Goal: Check status

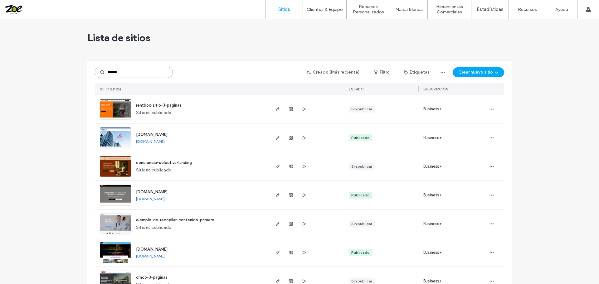
type input "******"
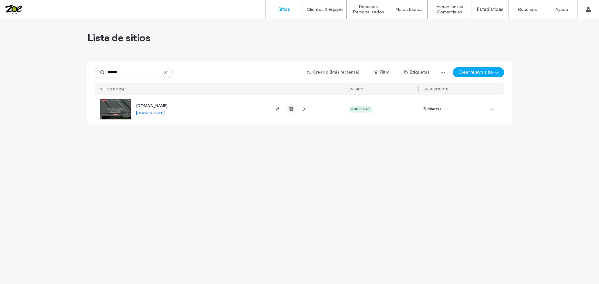
click at [290, 111] on use "button" at bounding box center [291, 109] width 4 height 4
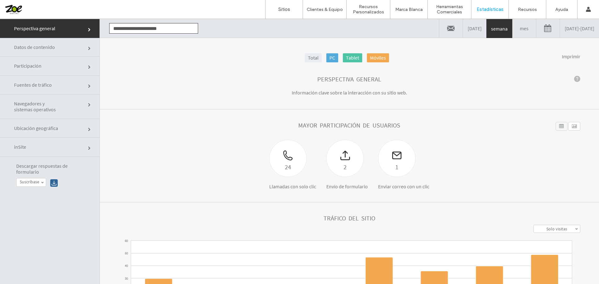
click at [48, 66] on span "Participación" at bounding box center [37, 66] width 47 height 6
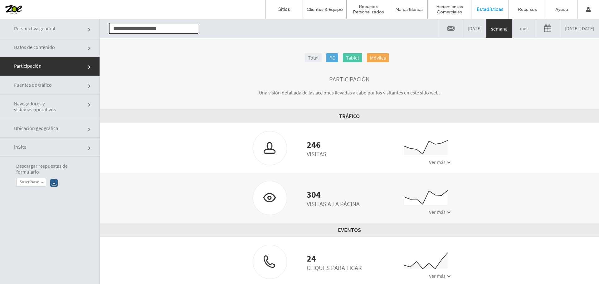
click at [583, 28] on link "09/04/2025 - 09/11/2025" at bounding box center [579, 28] width 39 height 19
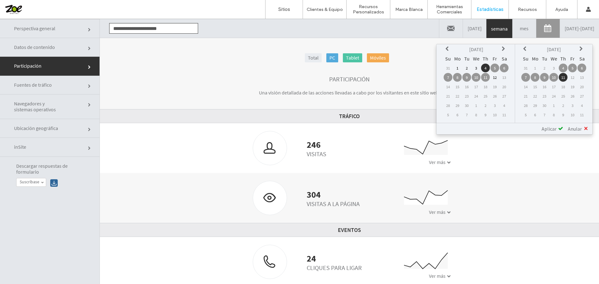
click at [448, 52] on th at bounding box center [447, 49] width 9 height 9
click at [467, 87] on td "12" at bounding box center [466, 86] width 9 height 9
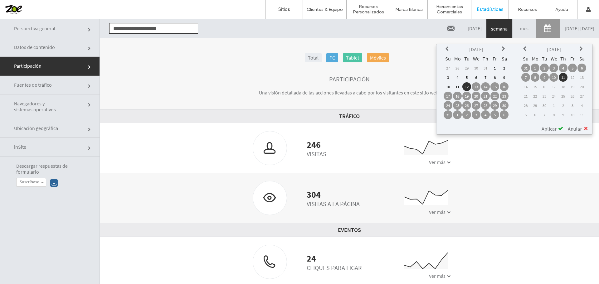
click at [552, 128] on span "Aplicar" at bounding box center [548, 129] width 15 height 6
